Goal: Check status: Check status

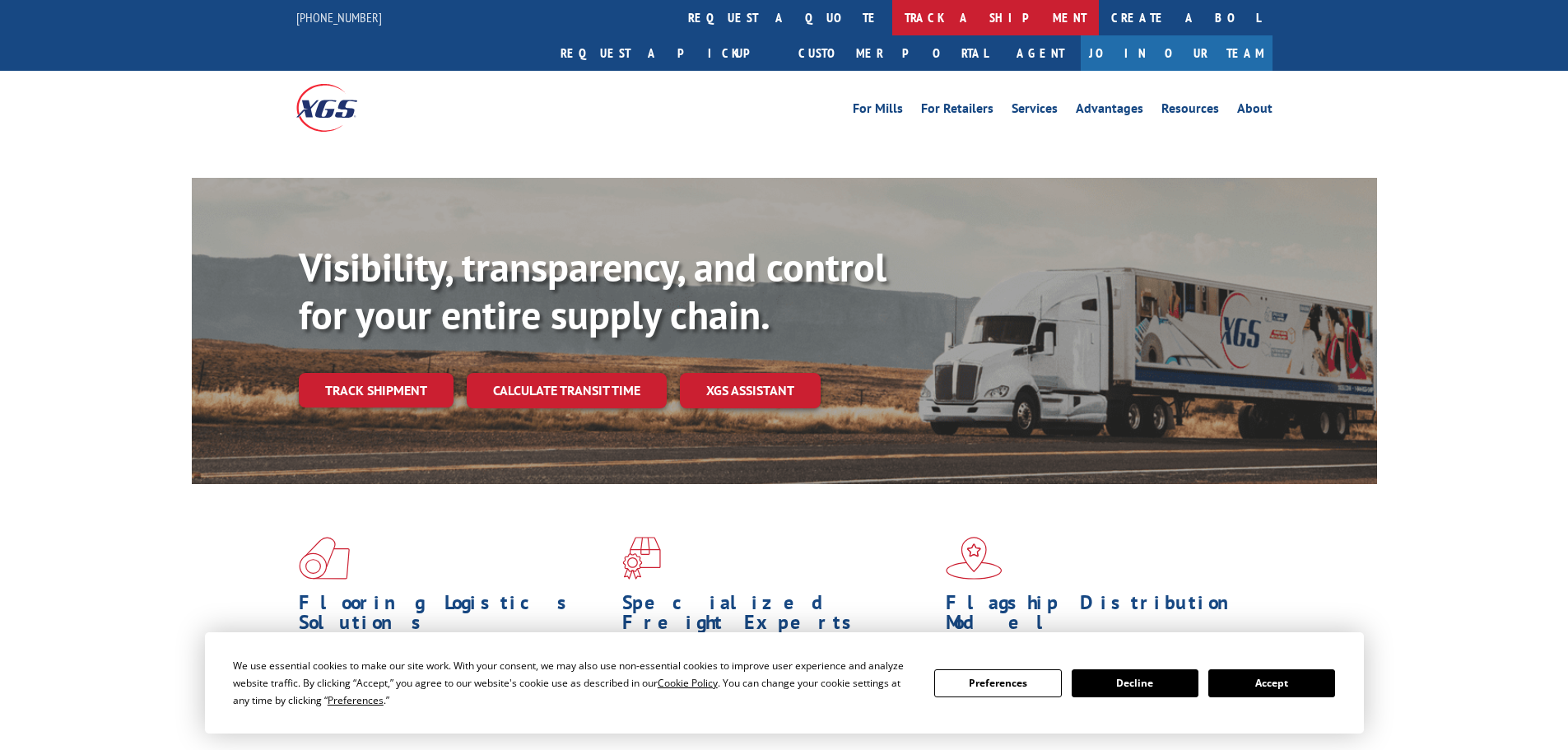
click at [892, 19] on link "track a shipment" at bounding box center [995, 17] width 207 height 36
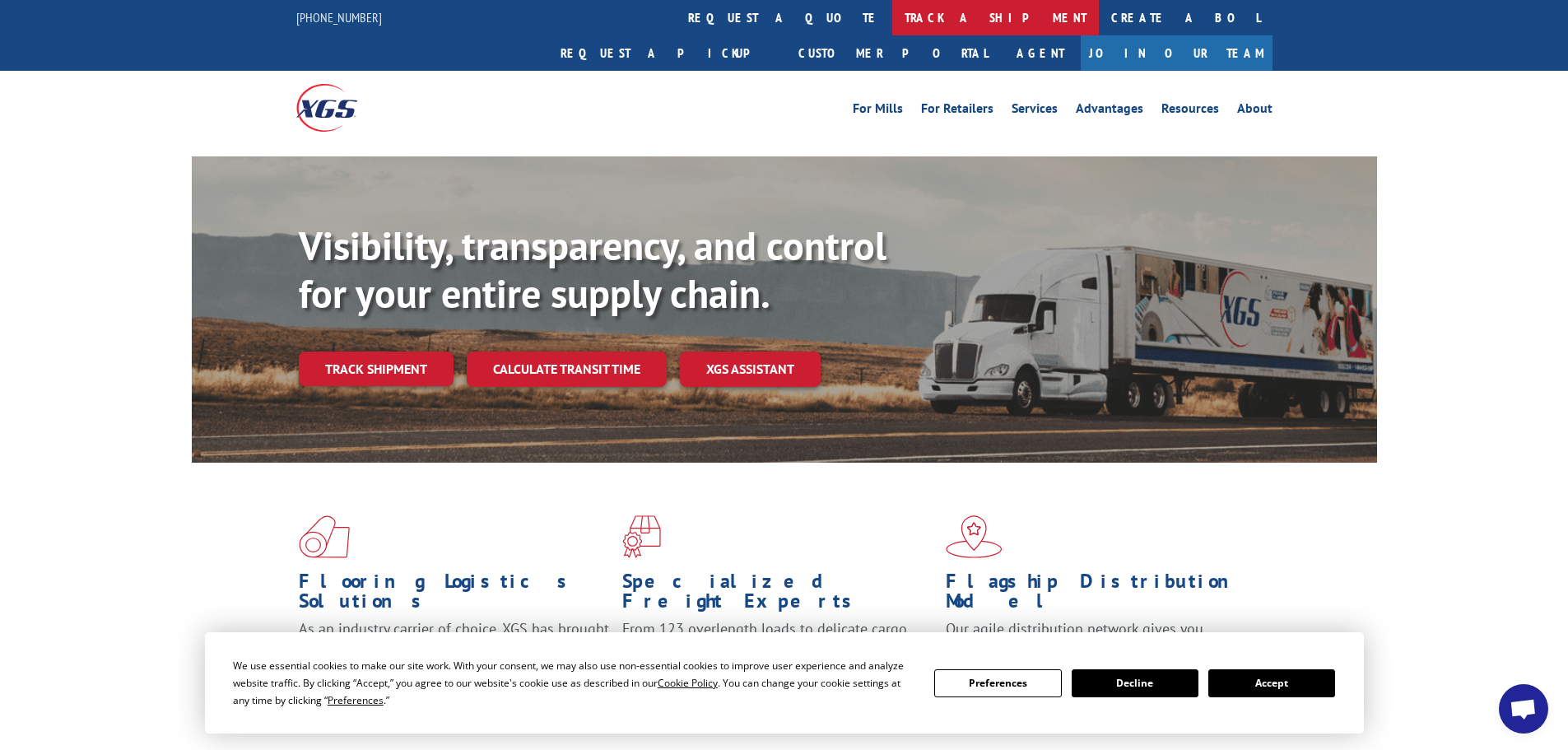
click at [892, 17] on link "track a shipment" at bounding box center [995, 17] width 207 height 36
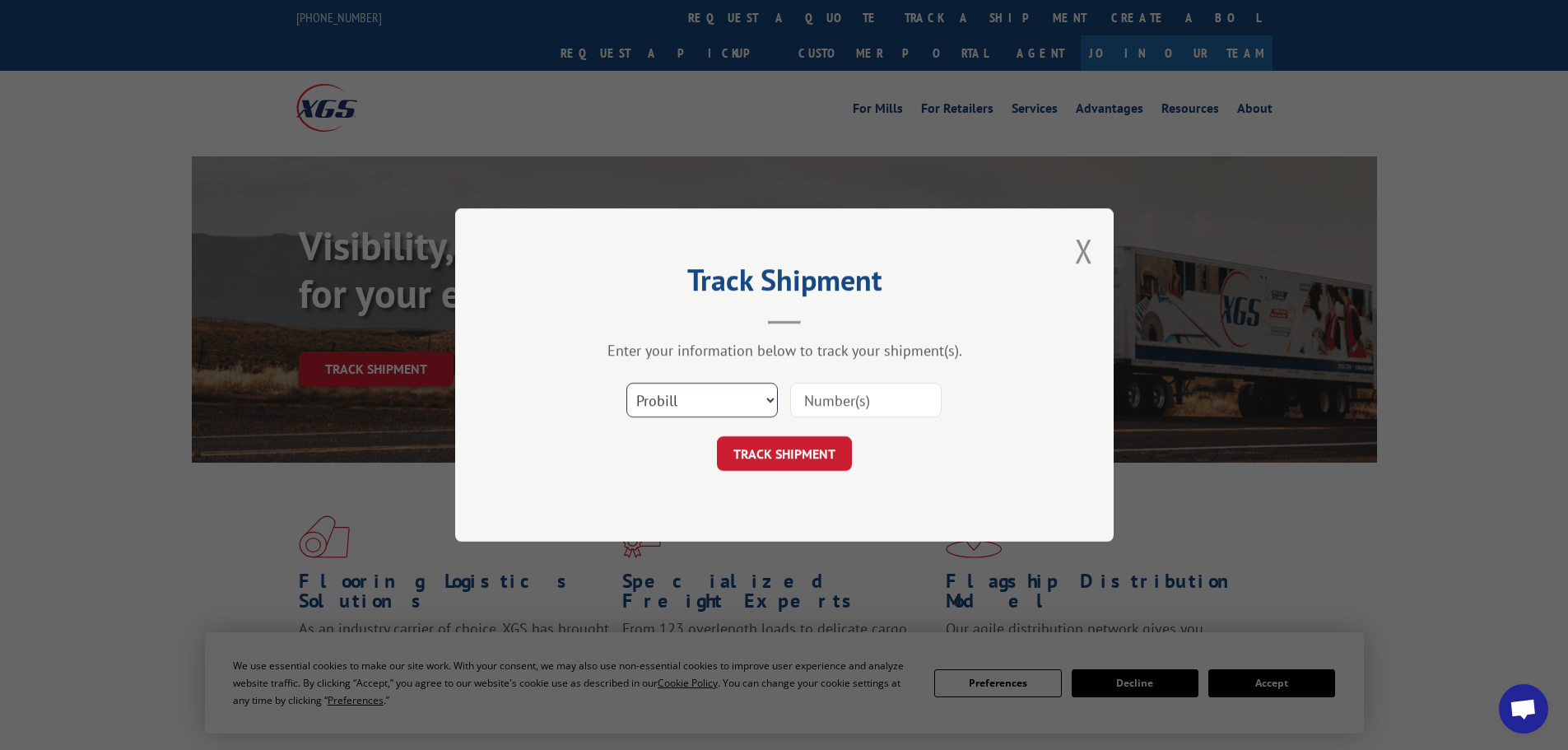
click at [696, 396] on select "Select category... Probill BOL PO" at bounding box center [701, 400] width 151 height 35
select select "bol"
click at [626, 382] on select "Select category... Probill BOL PO" at bounding box center [701, 400] width 151 height 35
click at [810, 400] on input at bounding box center [866, 400] width 151 height 35
paste input "5120814"
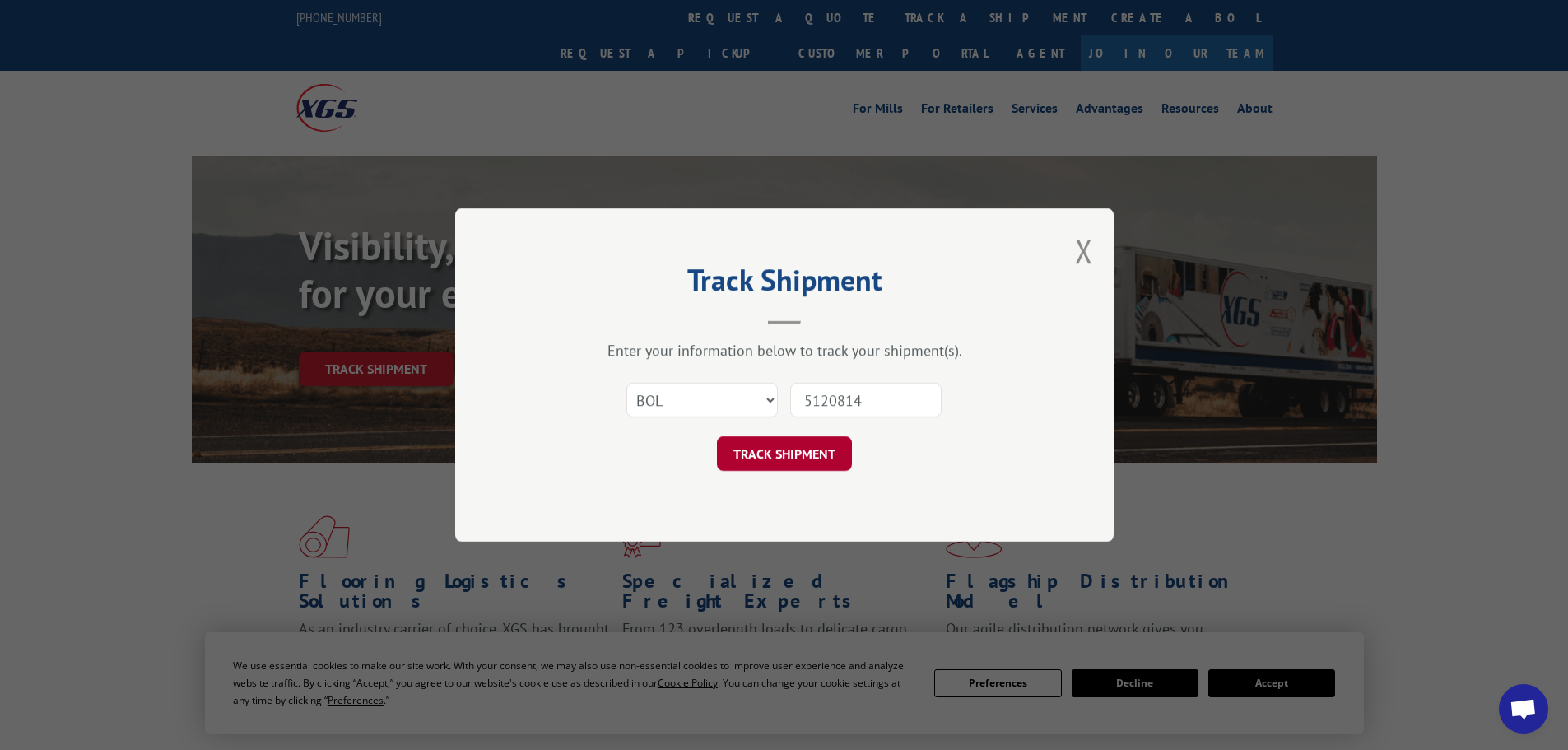
type input "5120814"
click at [775, 462] on button "TRACK SHIPMENT" at bounding box center [784, 453] width 135 height 35
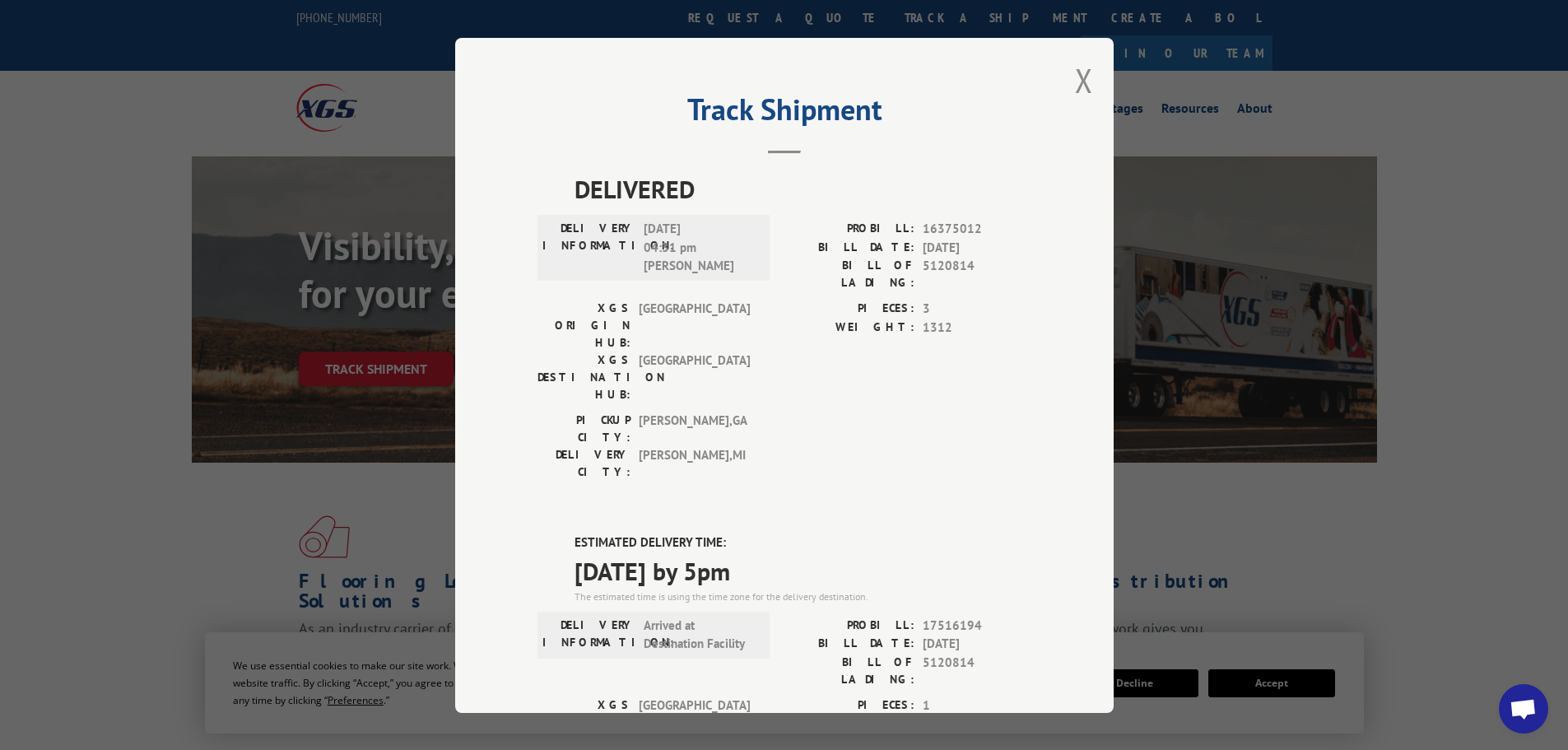
click at [1053, 74] on div "Track Shipment DELIVERED DELIVERY INFORMATION: 09/11/2024 04:31 pm Gary PROBILL…" at bounding box center [784, 375] width 658 height 675
click at [1082, 79] on button "Close modal" at bounding box center [1084, 80] width 18 height 44
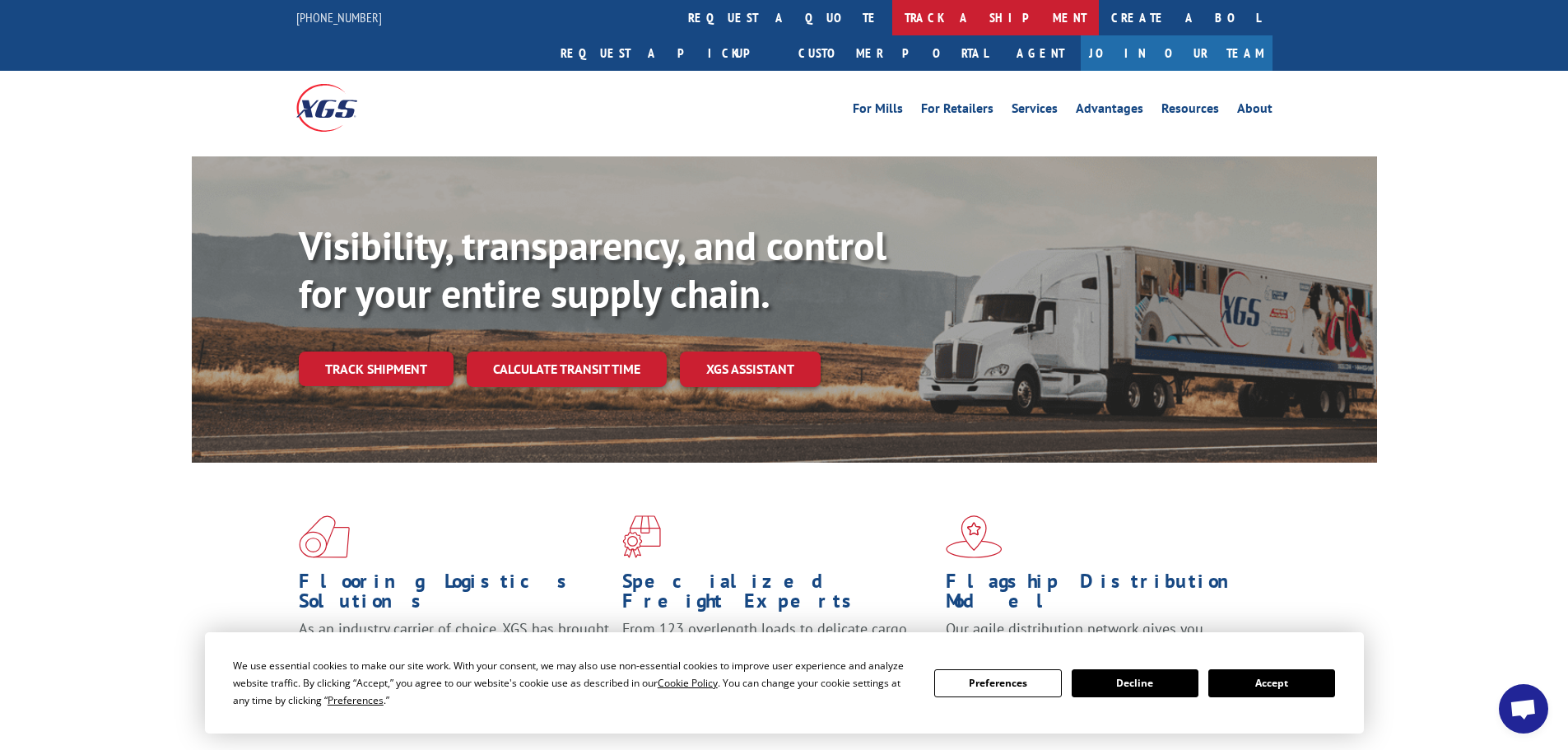
click at [892, 20] on link "track a shipment" at bounding box center [995, 17] width 207 height 36
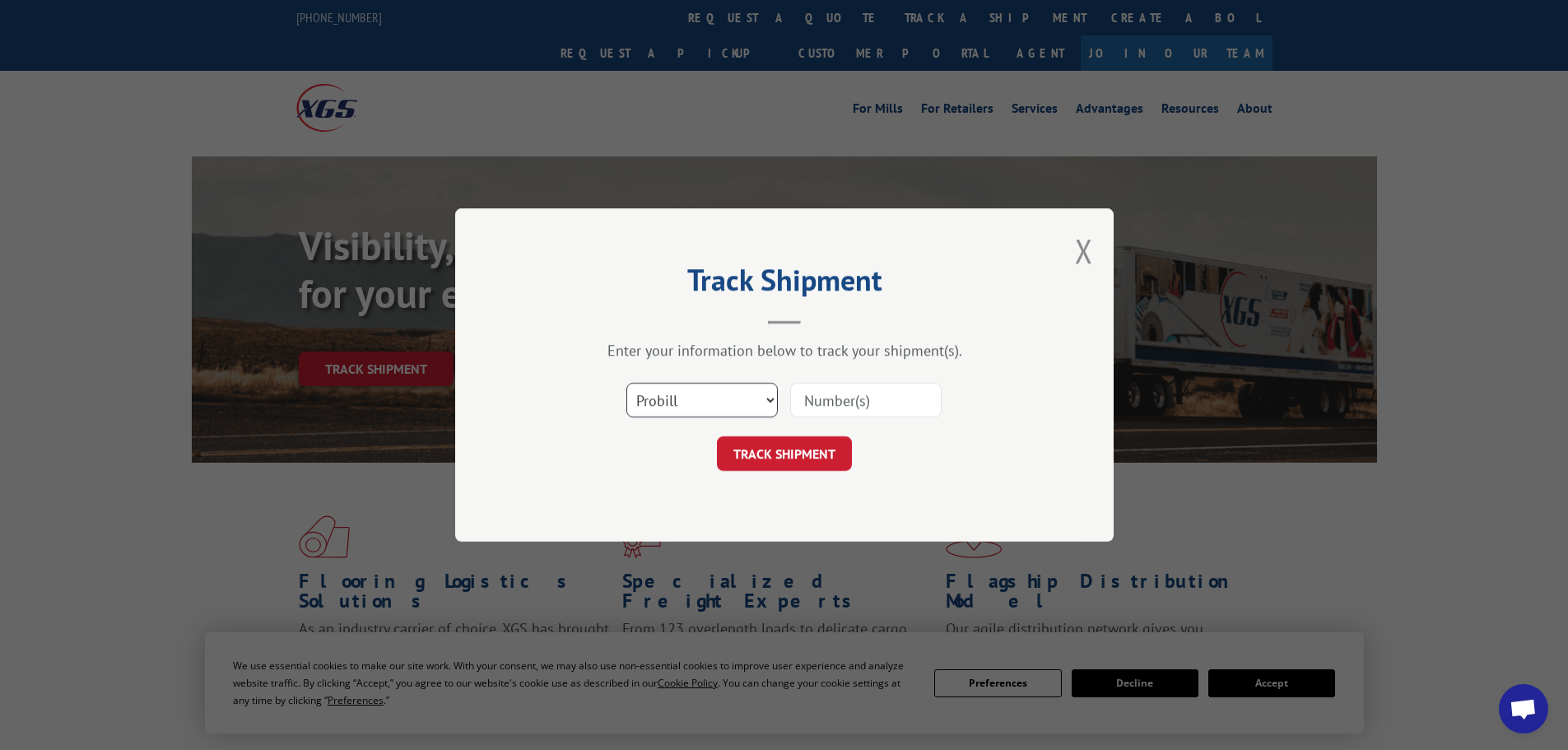
click at [696, 405] on select "Select category... Probill BOL PO" at bounding box center [701, 400] width 151 height 35
select select "bol"
click at [626, 382] on select "Select category... Probill BOL PO" at bounding box center [701, 400] width 151 height 35
click at [806, 394] on input at bounding box center [866, 400] width 151 height 35
paste input "53666848"
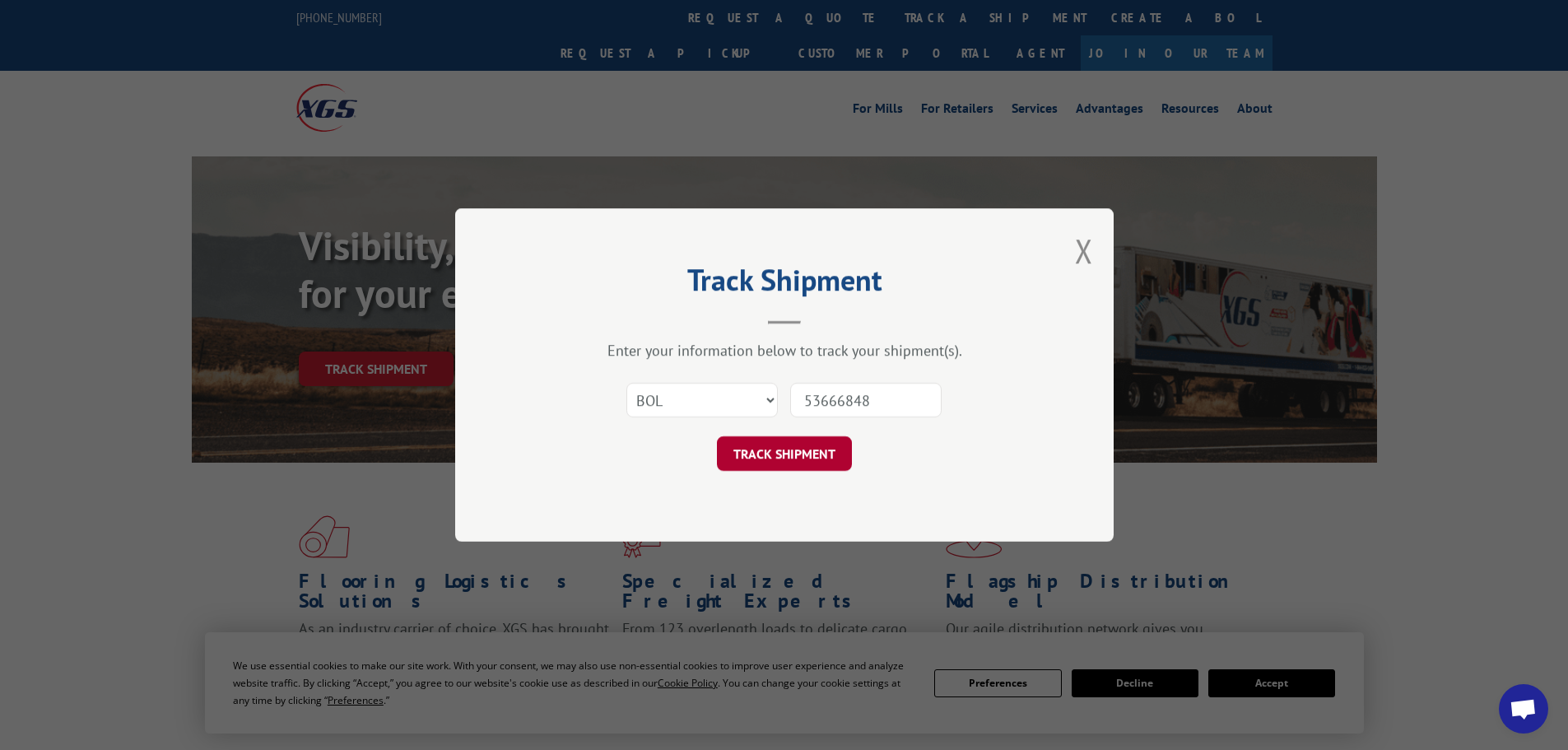
type input "53666848"
click at [796, 448] on button "TRACK SHIPMENT" at bounding box center [784, 453] width 135 height 35
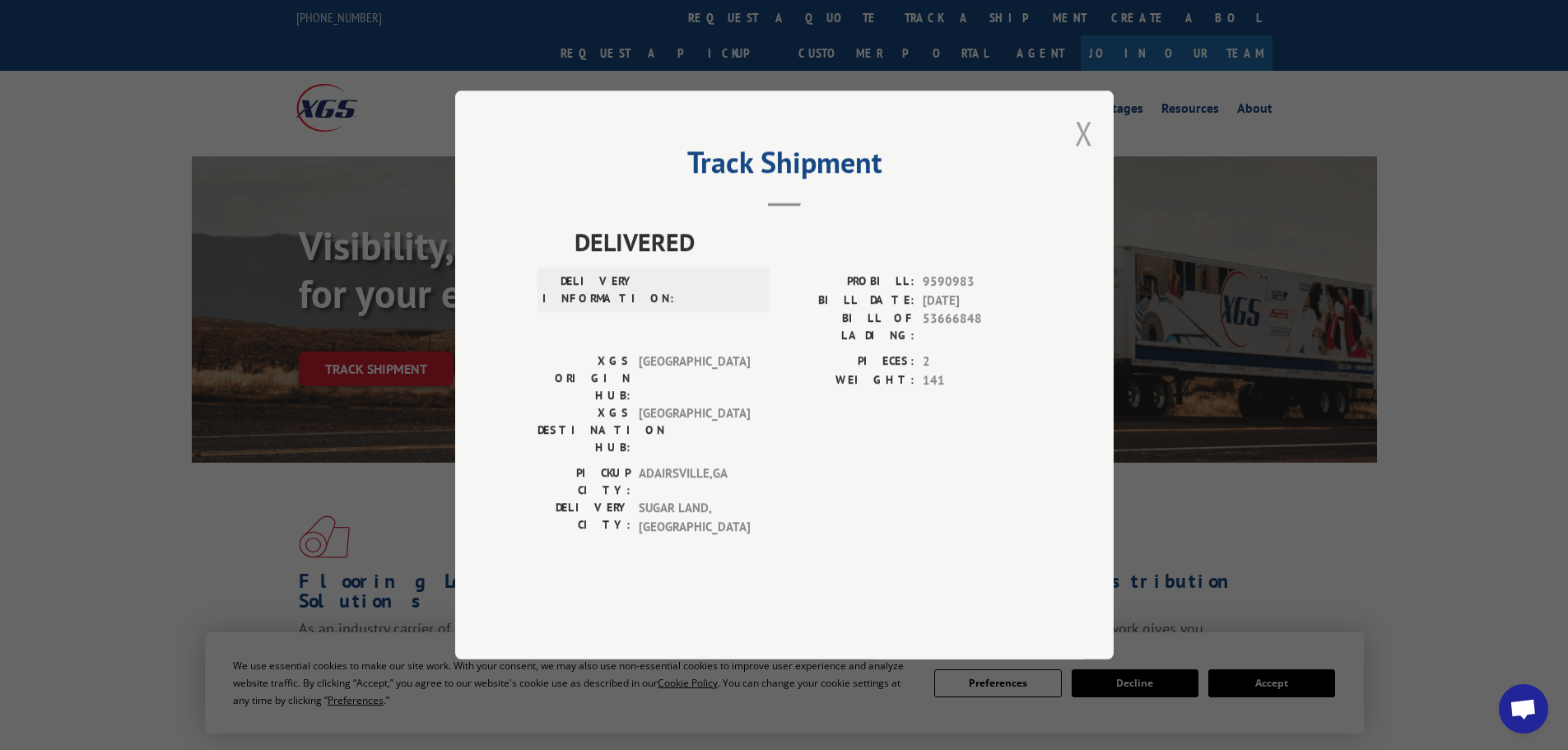
click at [1087, 154] on button "Close modal" at bounding box center [1084, 133] width 18 height 44
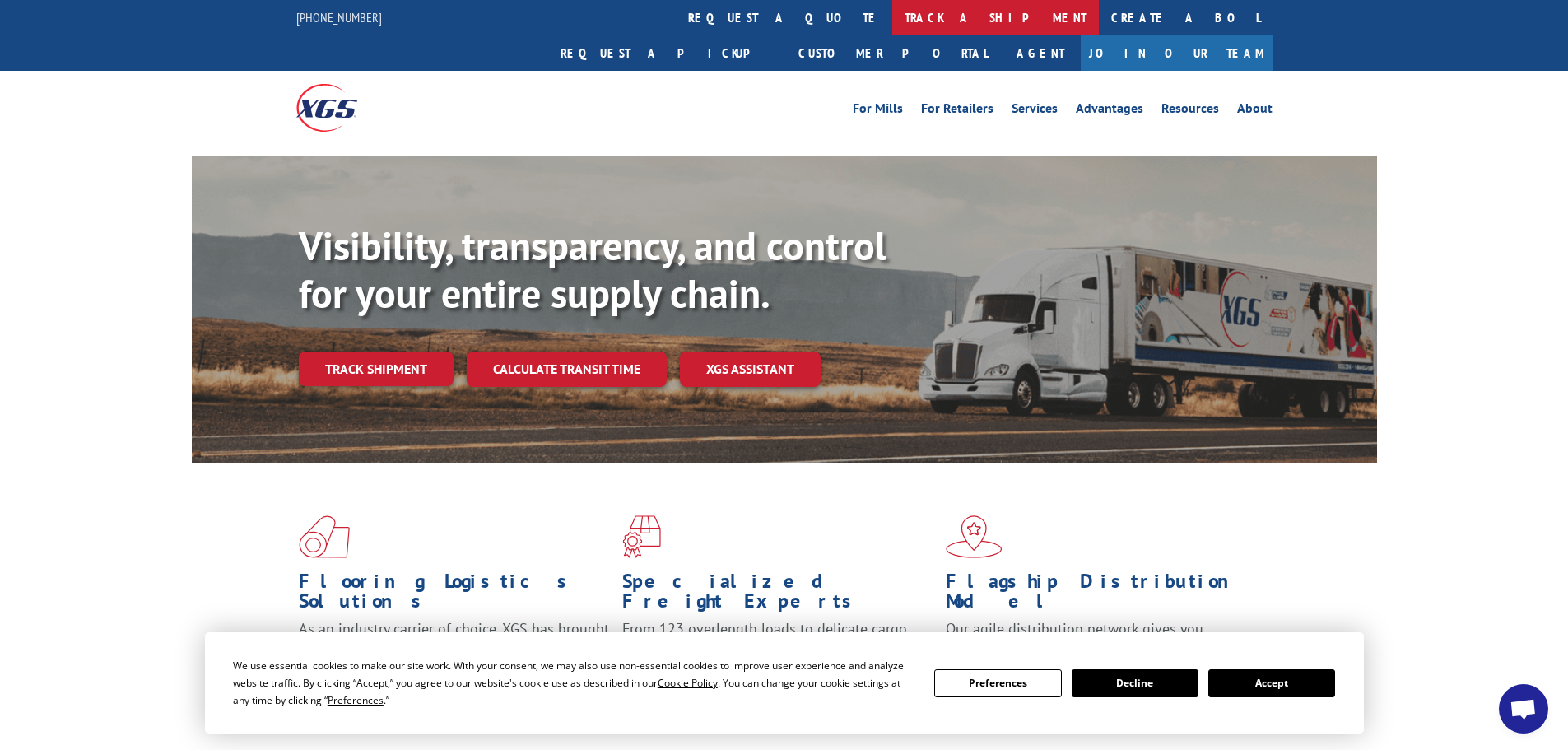
click at [892, 10] on link "track a shipment" at bounding box center [995, 17] width 207 height 36
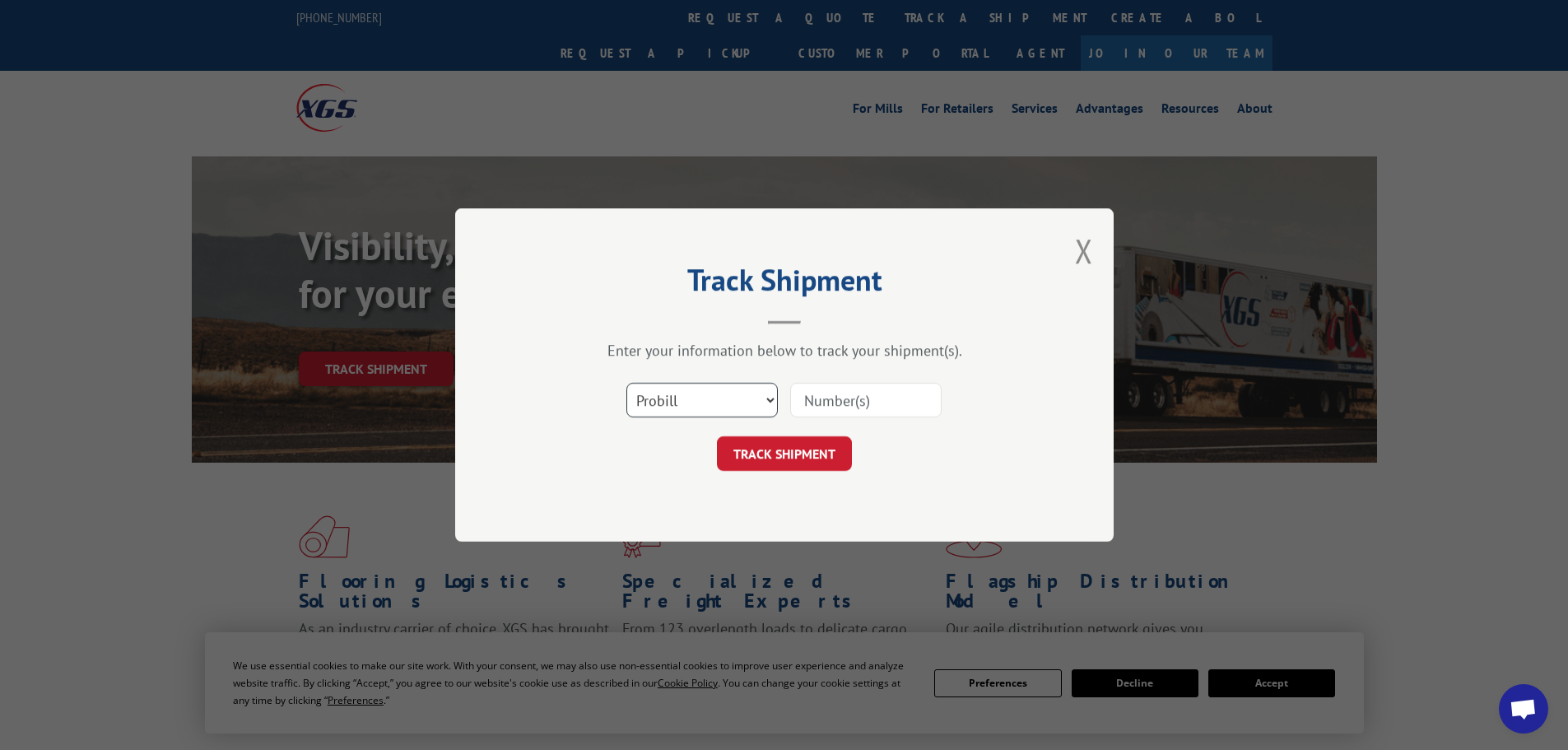
click at [696, 395] on select "Select category... Probill BOL PO" at bounding box center [701, 400] width 151 height 35
select select "bol"
click at [626, 382] on select "Select category... Probill BOL PO" at bounding box center [701, 400] width 151 height 35
click at [819, 411] on input at bounding box center [866, 400] width 151 height 35
paste input "5120814"
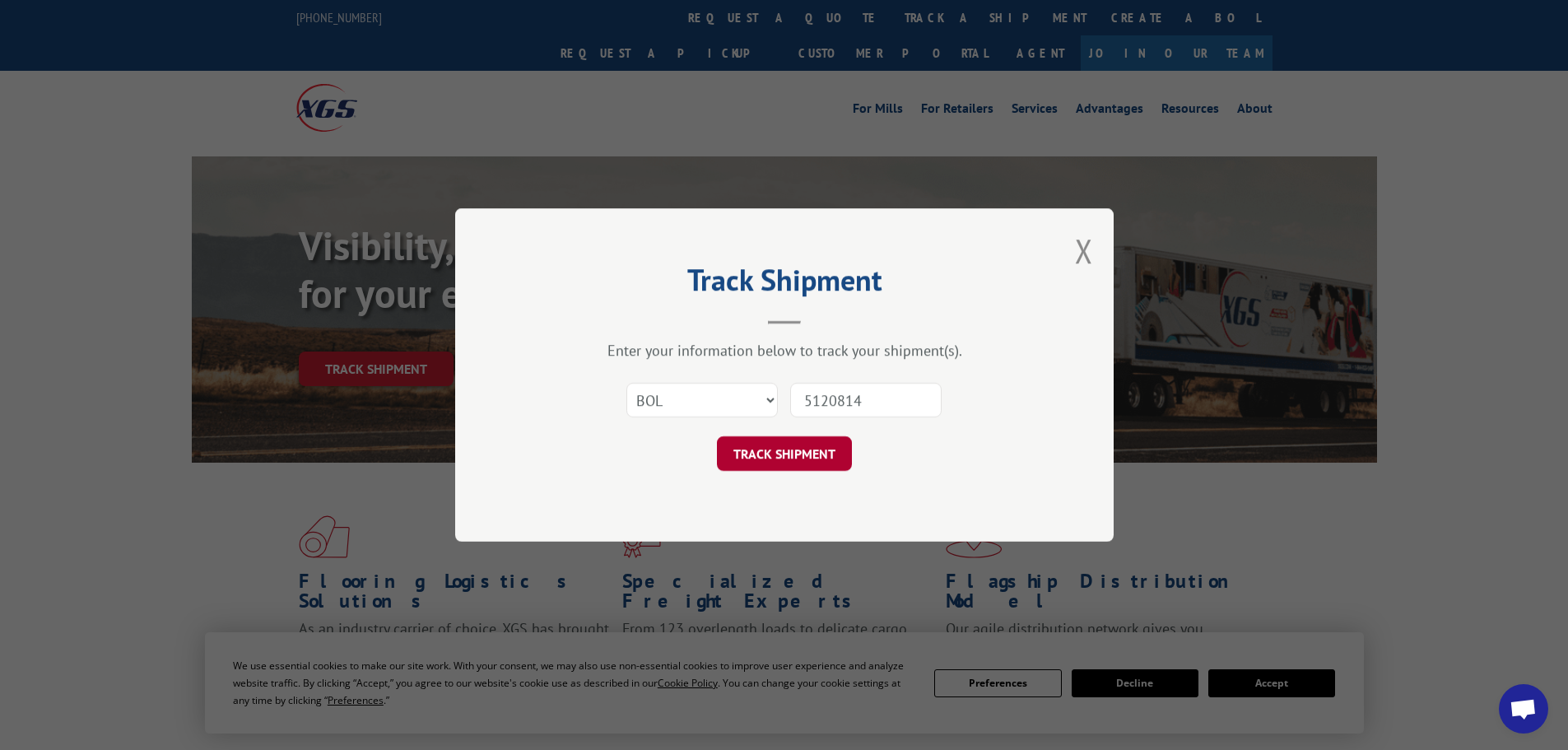
type input "5120814"
click at [774, 452] on button "TRACK SHIPMENT" at bounding box center [784, 453] width 135 height 35
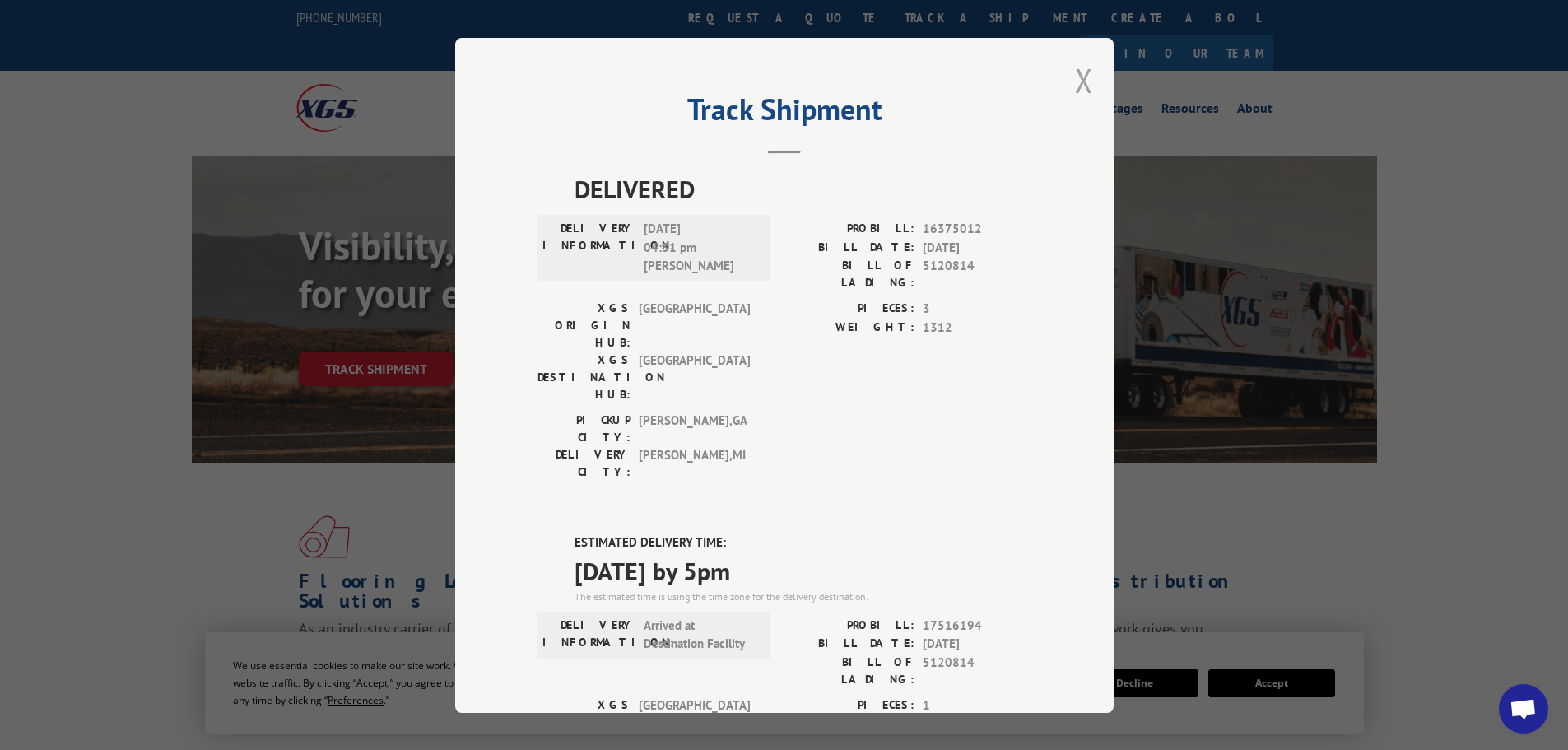
click at [1079, 80] on button "Close modal" at bounding box center [1084, 80] width 18 height 44
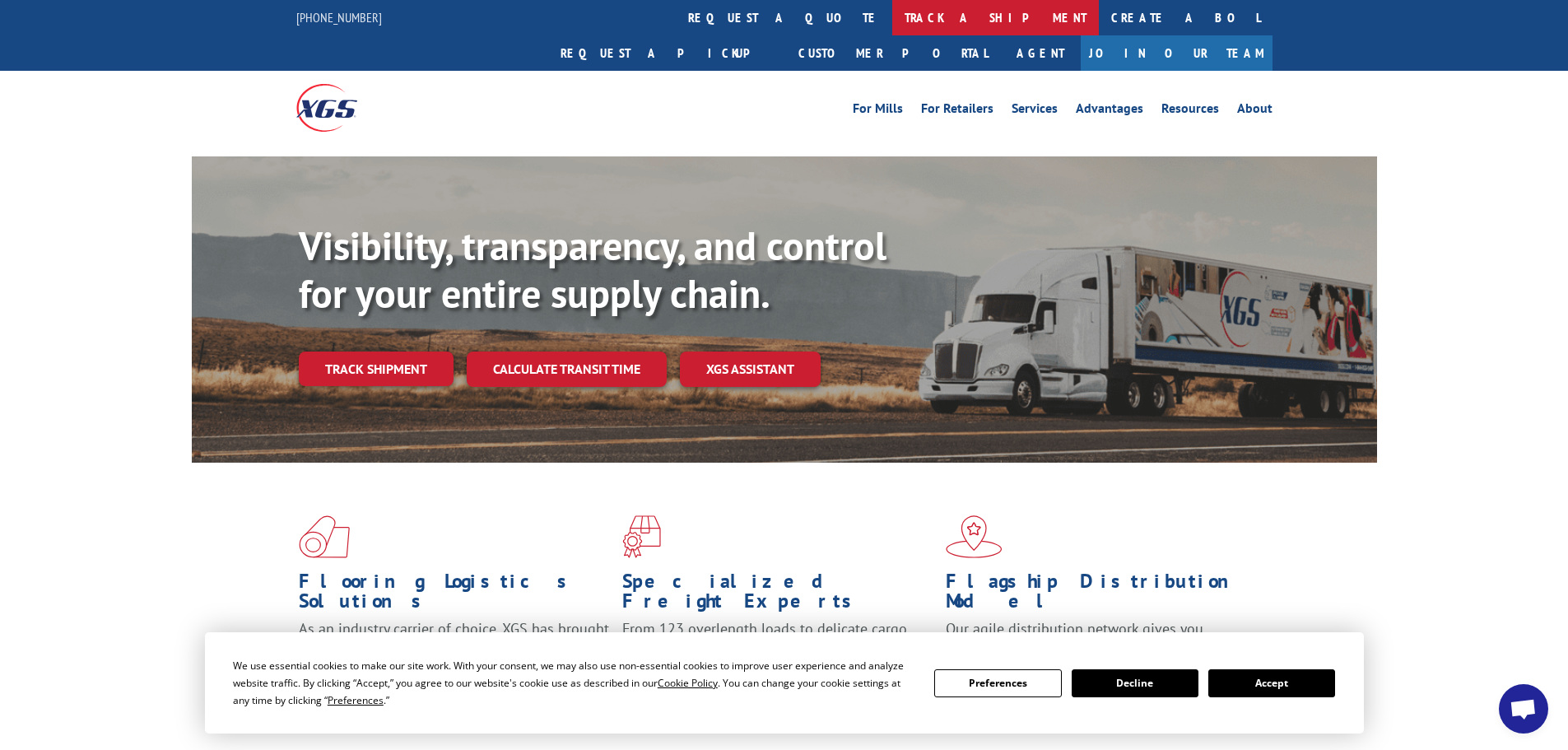
click at [892, 18] on link "track a shipment" at bounding box center [995, 17] width 207 height 36
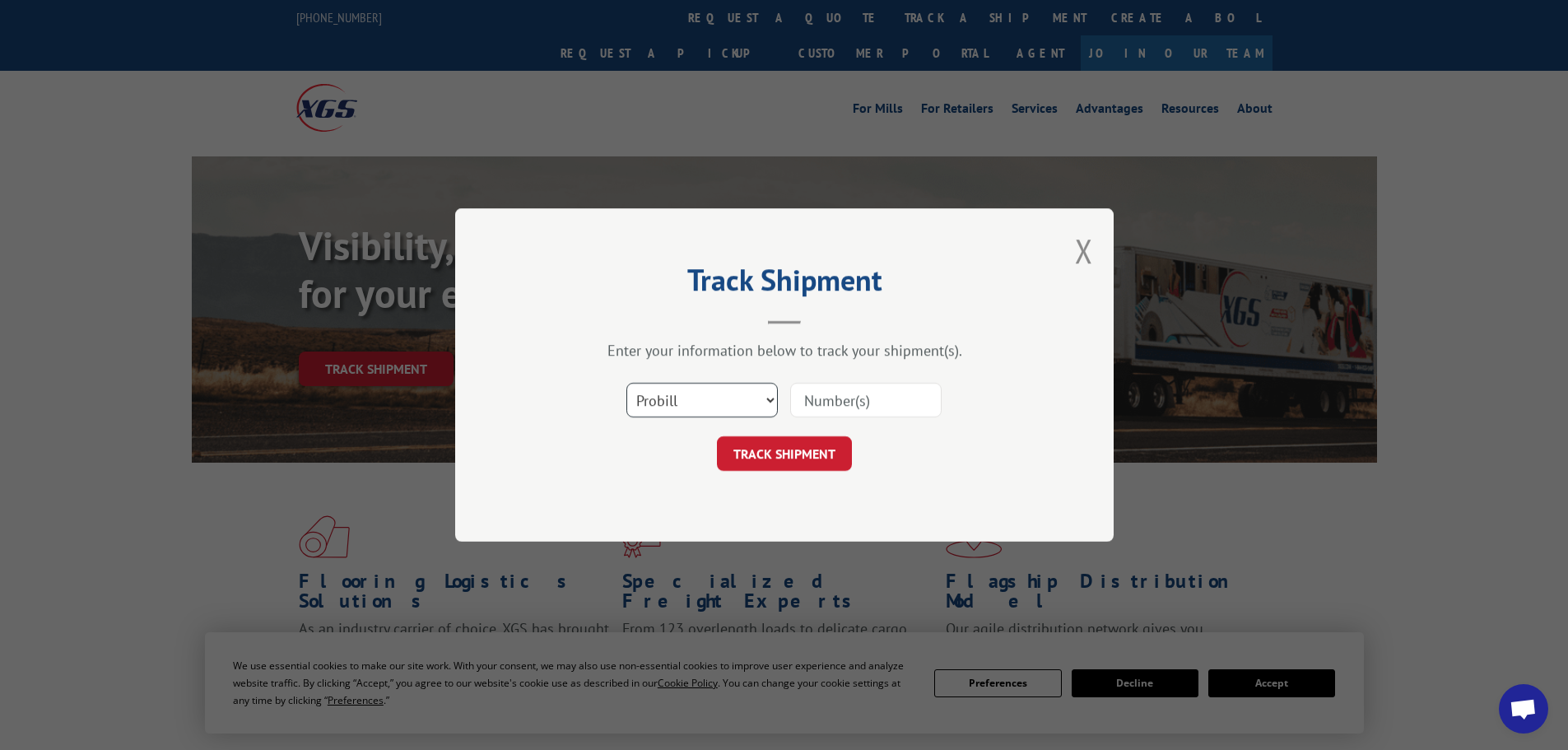
click at [765, 397] on select "Select category... Probill BOL PO" at bounding box center [701, 400] width 151 height 35
click at [733, 394] on select "Select category... Probill BOL PO" at bounding box center [701, 400] width 151 height 35
click at [819, 406] on input at bounding box center [866, 400] width 151 height 35
paste input "261402250826"
type input "261402250826"
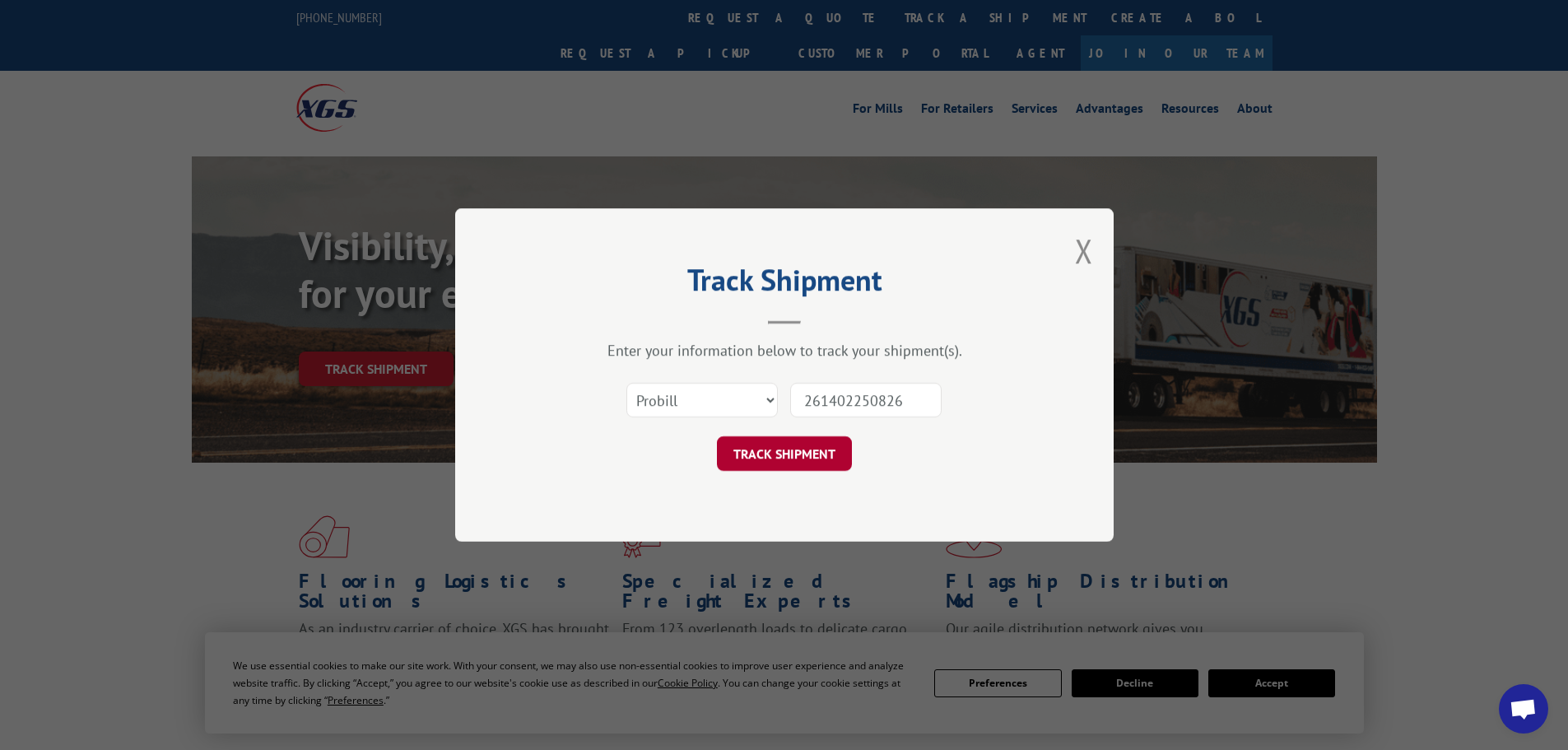
click at [801, 438] on button "TRACK SHIPMENT" at bounding box center [784, 453] width 135 height 35
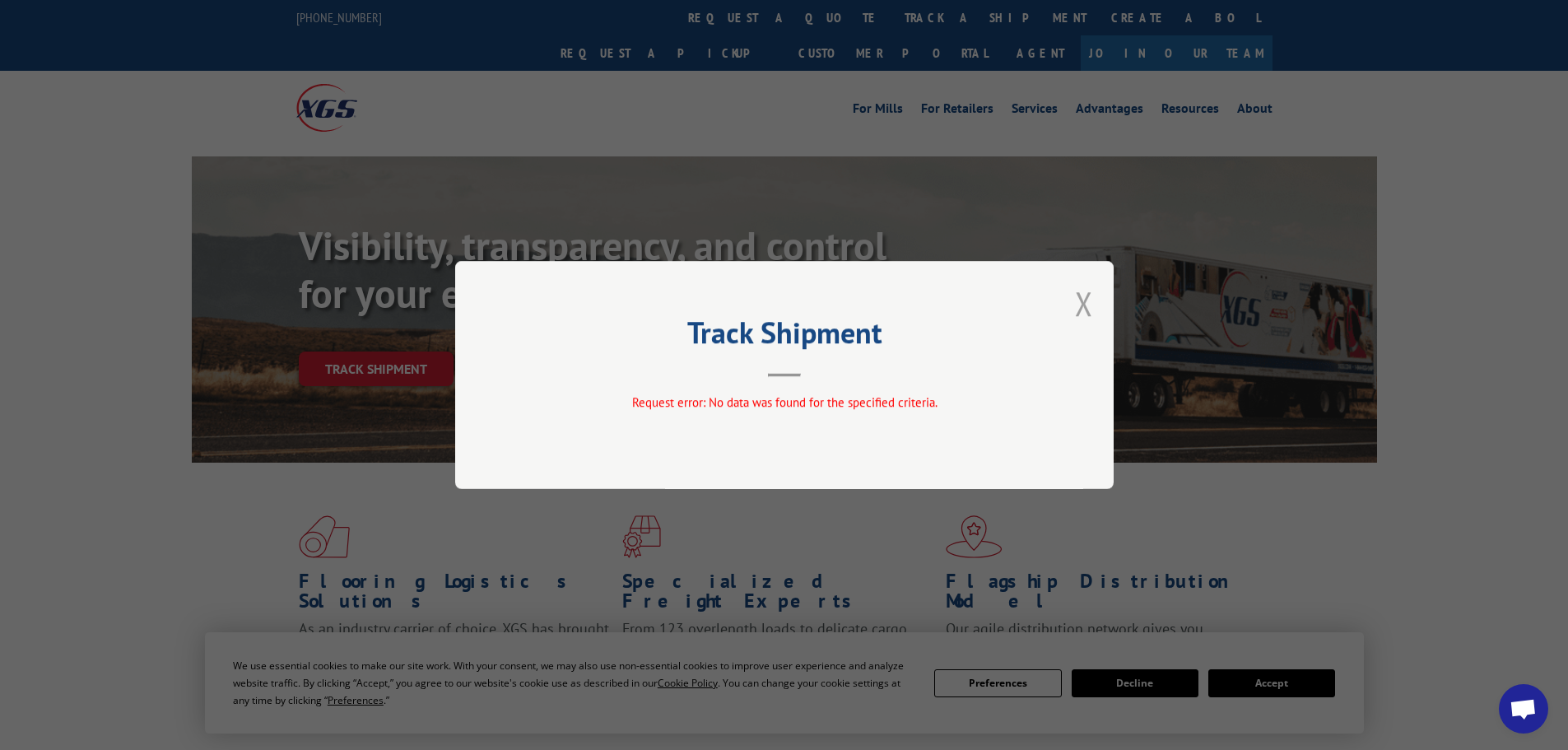
drag, startPoint x: 1086, startPoint y: 299, endPoint x: 1066, endPoint y: 294, distance: 20.6
click at [1085, 298] on button "Close modal" at bounding box center [1084, 303] width 18 height 44
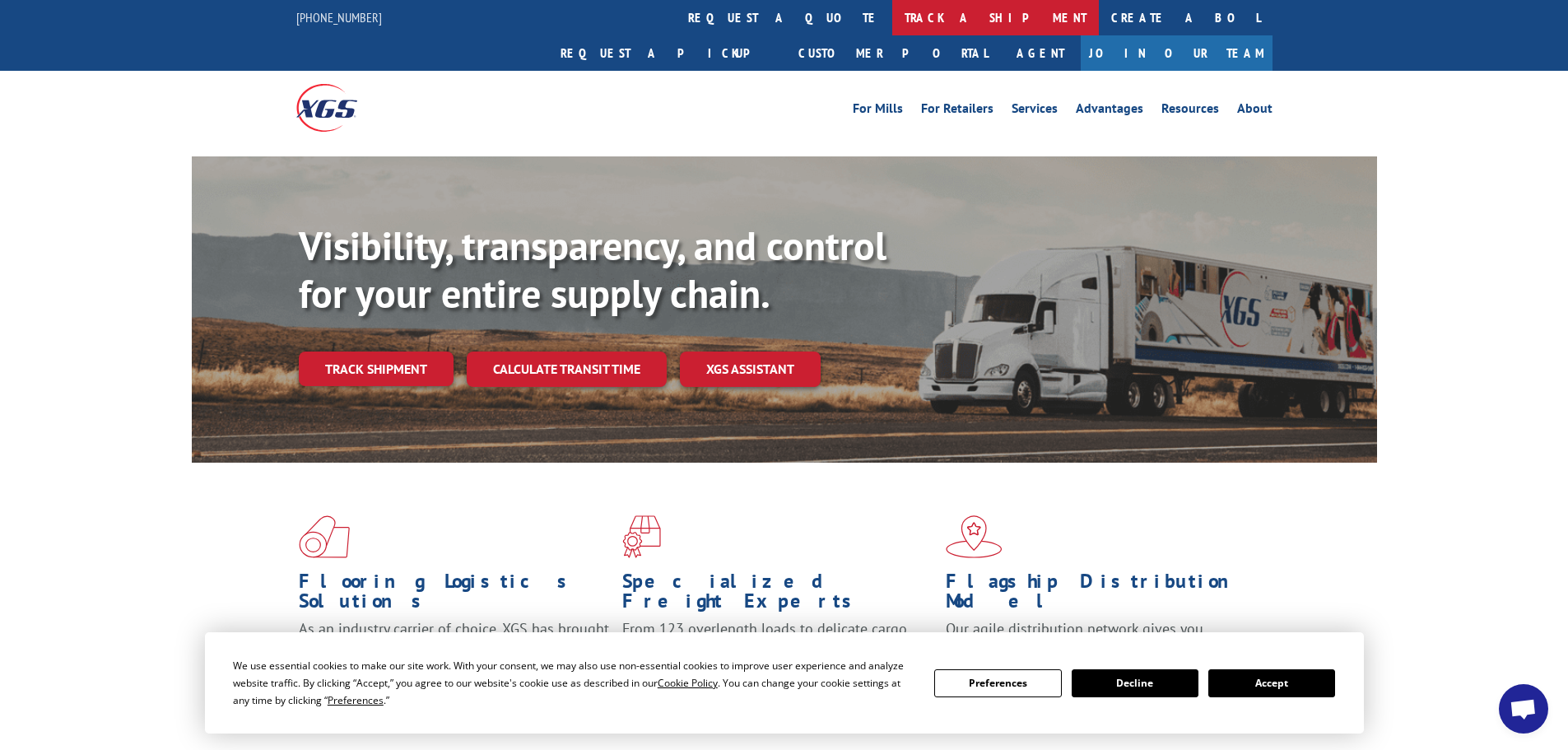
click at [892, 12] on link "track a shipment" at bounding box center [995, 17] width 207 height 36
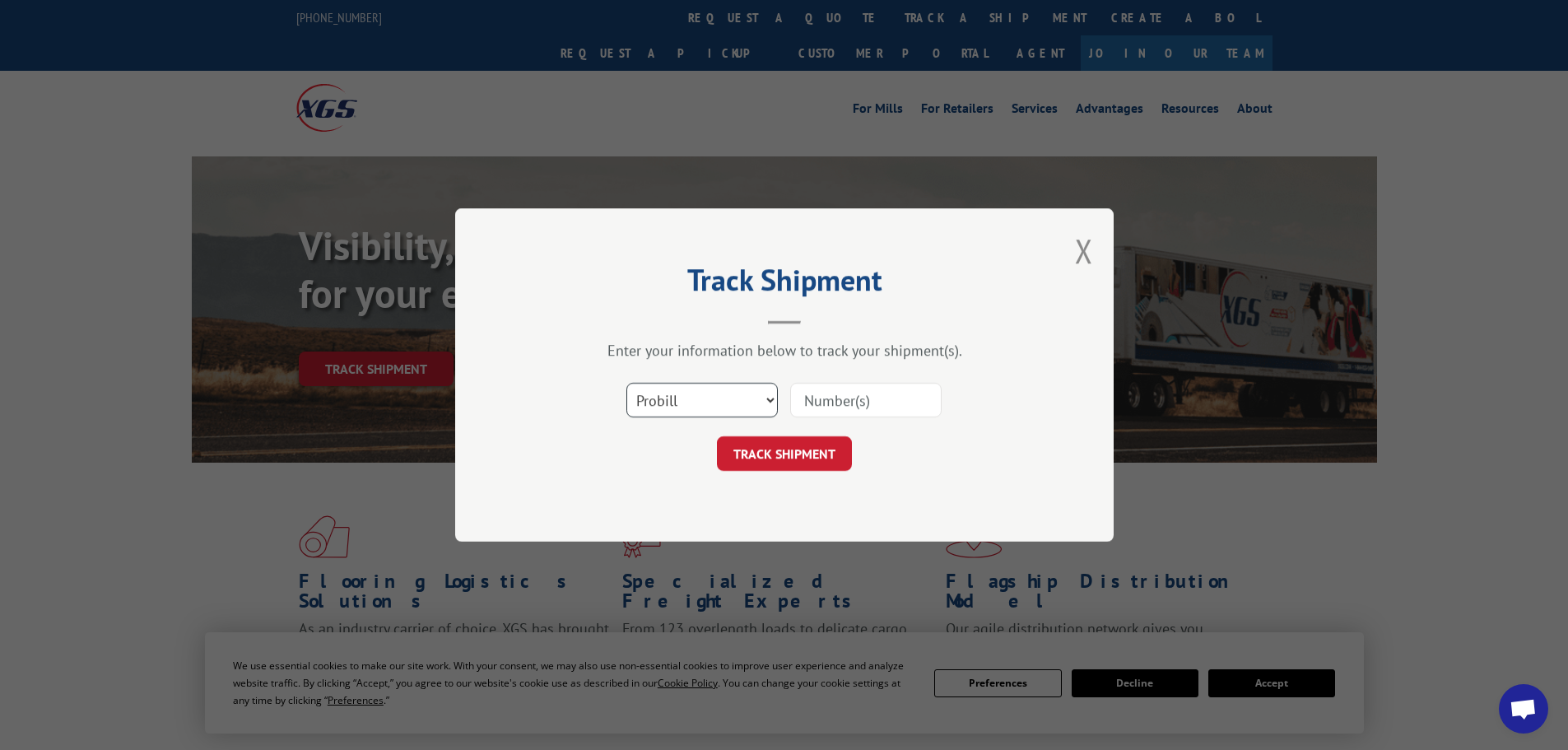
click at [715, 401] on select "Select category... Probill BOL PO" at bounding box center [701, 400] width 151 height 35
select select "bol"
click at [626, 382] on select "Select category... Probill BOL PO" at bounding box center [701, 400] width 151 height 35
click at [816, 401] on input at bounding box center [866, 400] width 151 height 35
paste input "441124"
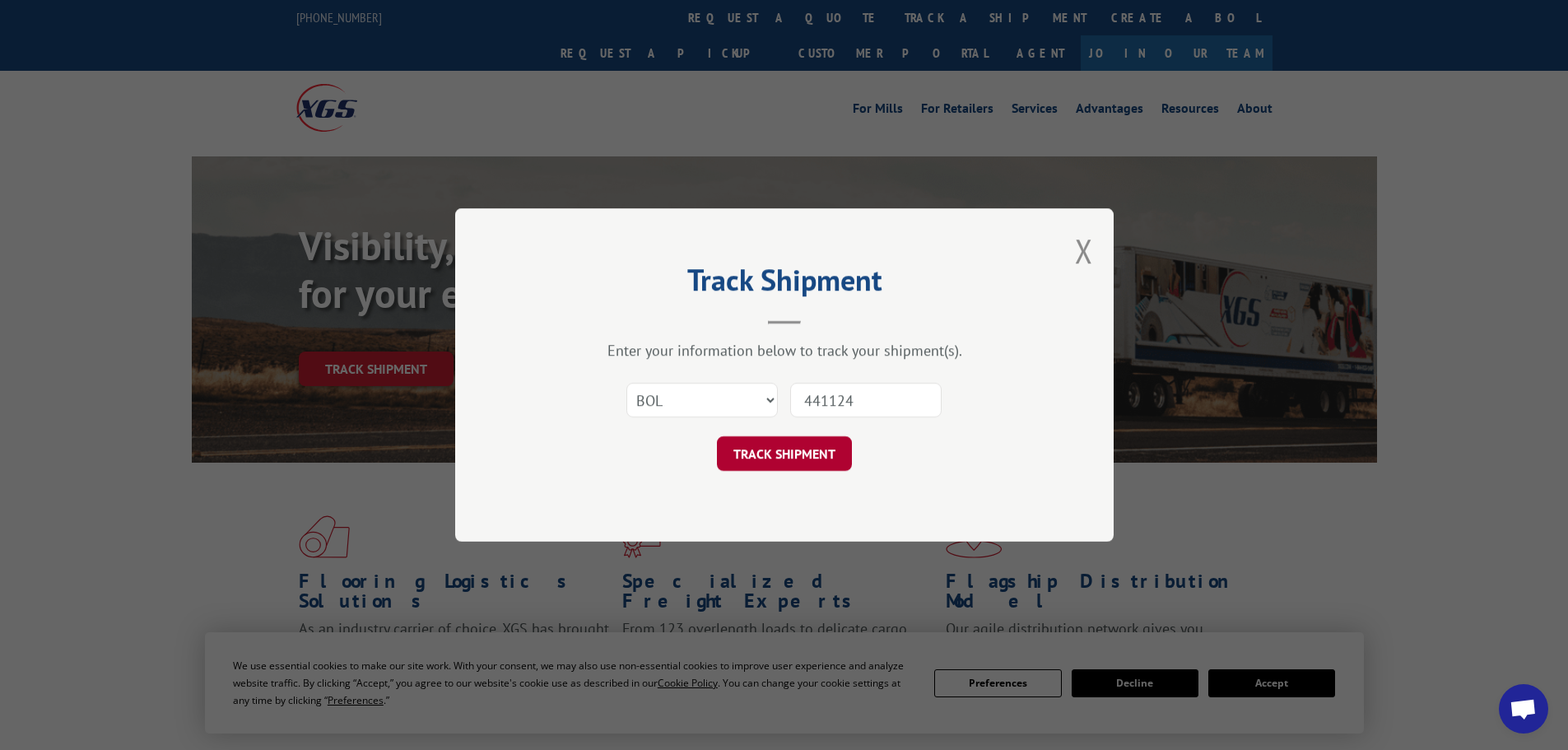
type input "441124"
click at [808, 451] on button "TRACK SHIPMENT" at bounding box center [784, 453] width 135 height 35
